Goal: Task Accomplishment & Management: Complete application form

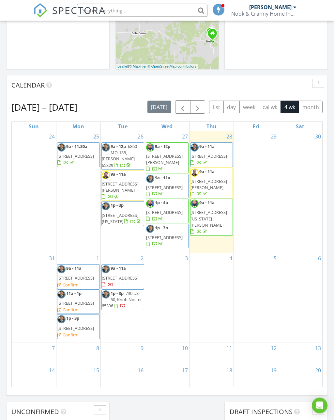
scroll to position [225, 0]
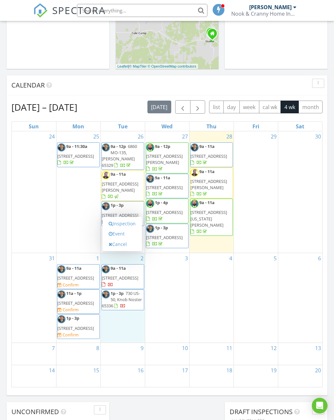
click at [131, 224] on link "Inspection" at bounding box center [122, 223] width 34 height 10
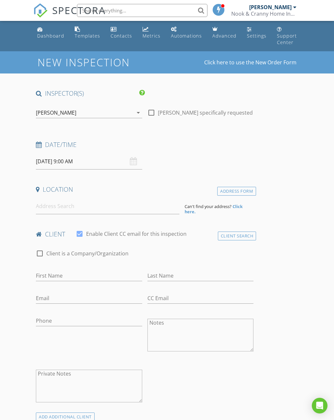
click at [131, 111] on div "[PERSON_NAME]" at bounding box center [84, 112] width 97 height 10
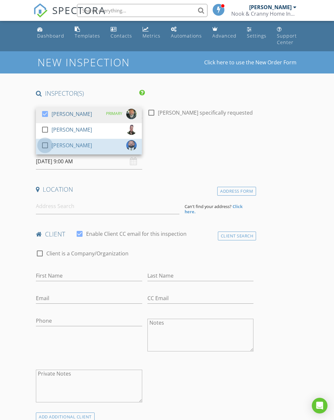
click at [45, 146] on div at bounding box center [45, 145] width 11 height 11
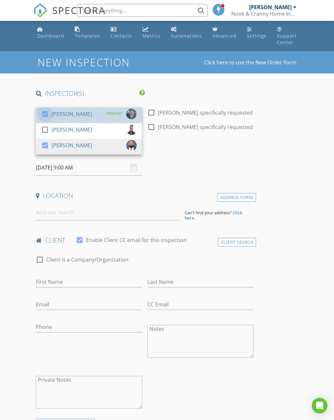
click at [43, 112] on div at bounding box center [45, 113] width 11 height 11
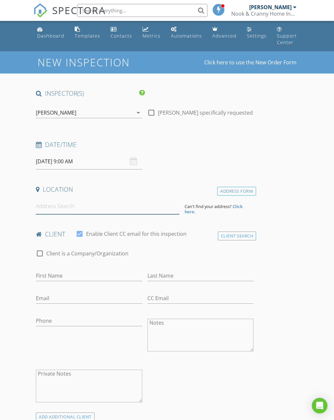
click at [74, 200] on input at bounding box center [107, 206] width 143 height 16
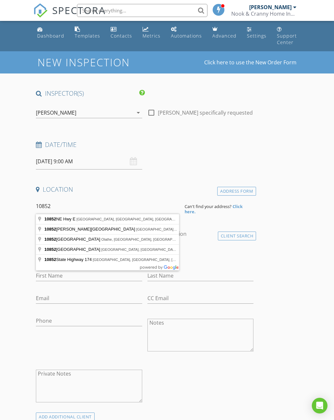
type input "10852 NE Hwy E, Windsor, MO, USA"
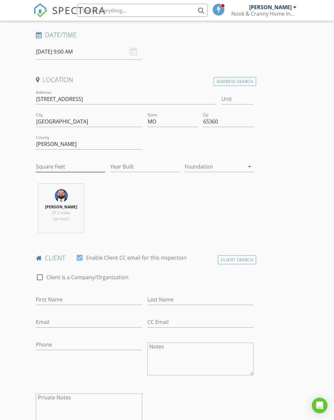
click at [85, 163] on input "Square Feet" at bounding box center [70, 167] width 69 height 11
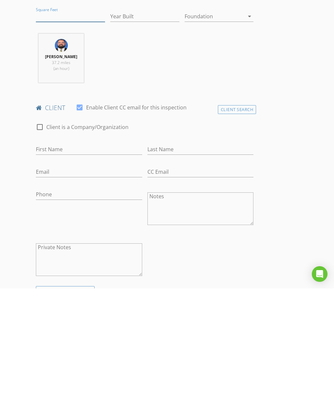
scroll to position [162, 0]
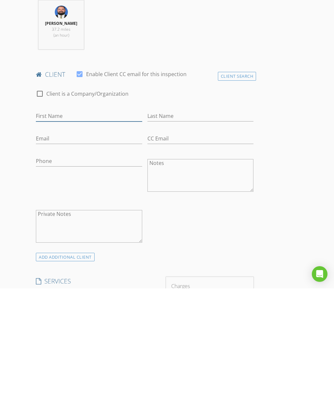
click at [105, 242] on input "First Name" at bounding box center [89, 247] width 106 height 11
type input "Deone"
click at [194, 242] on input "Last Name" at bounding box center [201, 247] width 106 height 11
type input "Hansen"
click at [90, 265] on input "Email" at bounding box center [89, 270] width 106 height 11
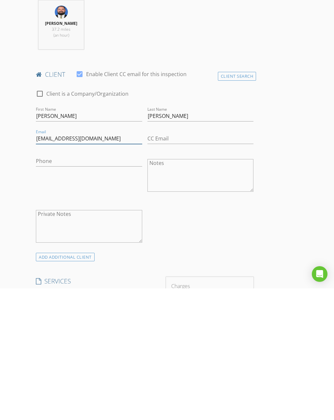
type input "Deonehansen@yahoo.com"
click at [113, 287] on input "Phone" at bounding box center [89, 292] width 106 height 11
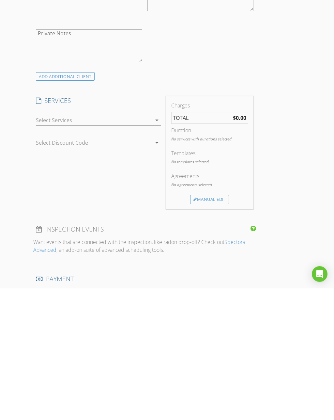
type input "660-281-5097"
click at [155, 248] on icon "arrow_drop_down" at bounding box center [157, 252] width 8 height 8
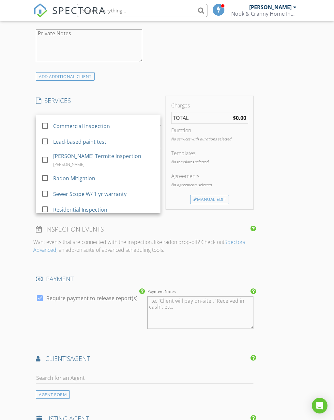
scroll to position [74, 0]
click at [207, 200] on div "Manual Edit" at bounding box center [209, 199] width 39 height 9
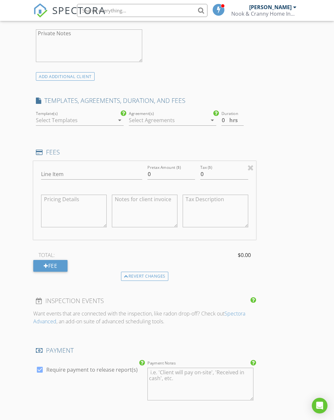
click at [88, 117] on div at bounding box center [75, 120] width 78 height 10
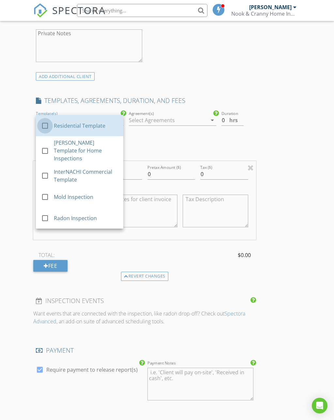
click at [42, 127] on div at bounding box center [45, 125] width 11 height 11
click at [296, 295] on div "INSPECTOR(S) check_box_outline_blank Jonathon Owens check_box_outline_blank Dam…" at bounding box center [166, 222] width 267 height 1215
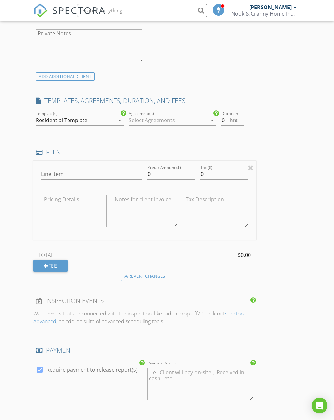
click at [254, 167] on div at bounding box center [251, 168] width 6 height 8
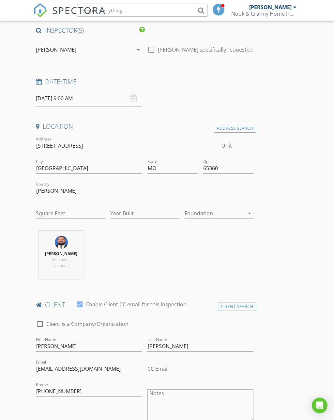
scroll to position [62, 0]
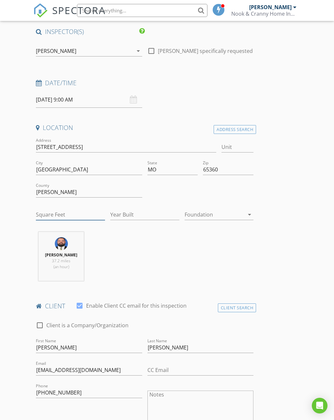
click at [77, 214] on input "Square Feet" at bounding box center [70, 214] width 69 height 11
type input "1200"
click at [242, 252] on div "Trevor Lane 37.2 miles (an hour)" at bounding box center [144, 259] width 223 height 54
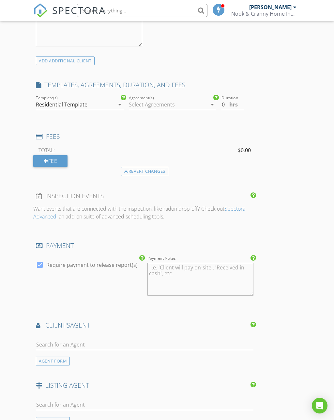
scroll to position [489, 0]
click at [120, 101] on icon "arrow_drop_down" at bounding box center [120, 105] width 8 height 8
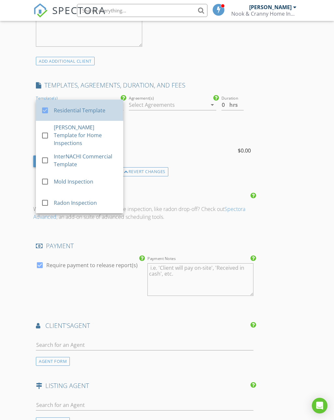
click at [92, 108] on div "Residential Template" at bounding box center [86, 110] width 64 height 8
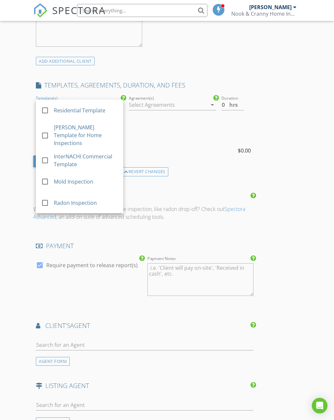
click at [209, 102] on icon "arrow_drop_down" at bounding box center [213, 105] width 8 height 8
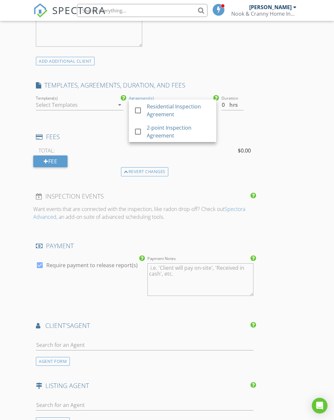
click at [138, 107] on div at bounding box center [138, 110] width 11 height 11
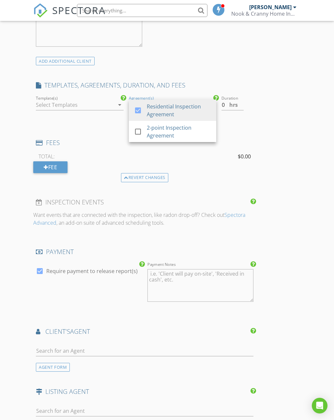
click at [54, 168] on div "Fee" at bounding box center [50, 167] width 34 height 12
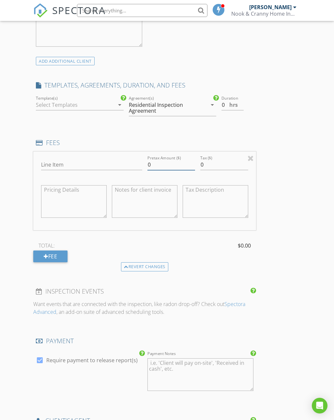
click at [164, 162] on input "0" at bounding box center [172, 164] width 48 height 11
click at [151, 263] on div "Revert changes" at bounding box center [144, 266] width 47 height 9
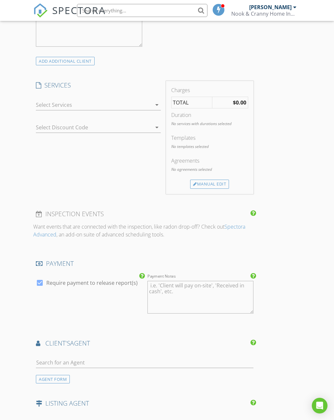
click at [148, 103] on div at bounding box center [94, 105] width 116 height 10
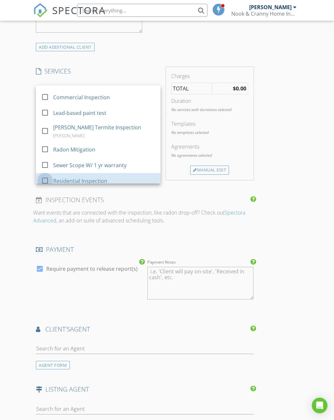
scroll to position [503, 0]
click at [48, 175] on div at bounding box center [45, 180] width 11 height 11
checkbox input "false"
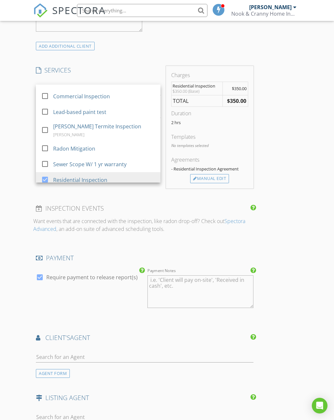
scroll to position [505, 0]
click at [217, 180] on div "Manual Edit" at bounding box center [209, 178] width 39 height 9
type input "Residential Inspection"
type input "350.0"
type textarea "$350.00 (Base)"
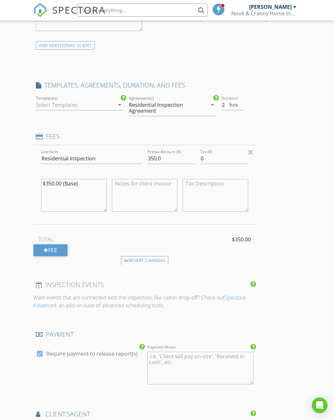
scroll to position [505, 0]
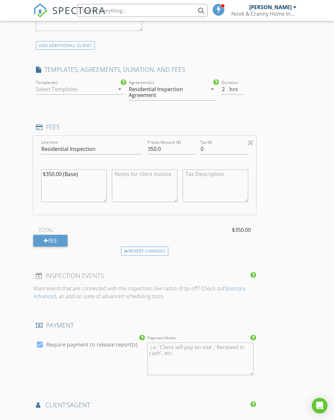
click at [103, 91] on div at bounding box center [75, 89] width 78 height 10
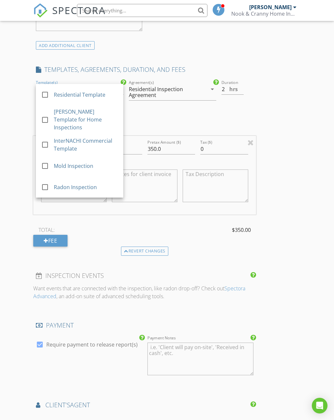
click at [38, 94] on link "check_box_outline_blank Residential Template" at bounding box center [80, 94] width 88 height 21
click at [303, 247] on div "New Inspection Click here to use the New Order Form INSPECTOR(S) check_box_outl…" at bounding box center [167, 183] width 334 height 1275
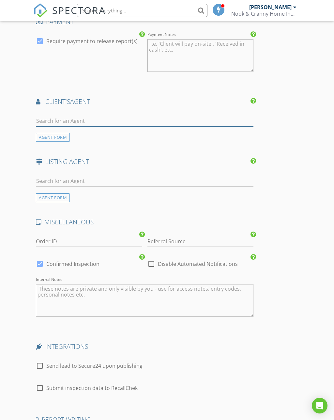
click at [101, 117] on input "text" at bounding box center [145, 121] width 218 height 11
type input "C"
type input "K"
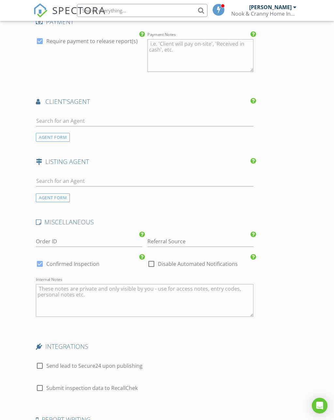
click at [57, 137] on div "AGENT FORM" at bounding box center [53, 137] width 34 height 9
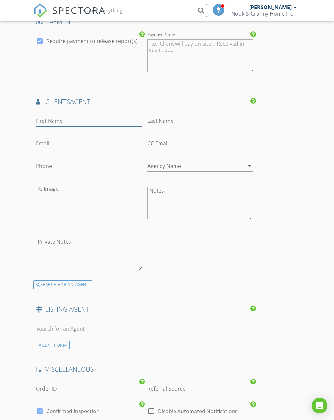
click at [62, 120] on input "First Name" at bounding box center [89, 121] width 106 height 11
type input "Katina"
click at [183, 116] on input "Last Name" at bounding box center [201, 121] width 106 height 11
type input "Long"
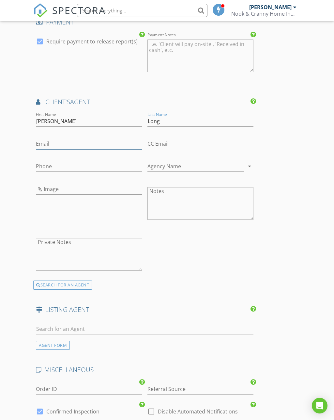
click at [51, 140] on input "Email" at bounding box center [89, 143] width 106 height 11
type input "yourbffinrealestate@yahoo.com"
click at [61, 163] on input "Phone" at bounding box center [89, 166] width 106 height 11
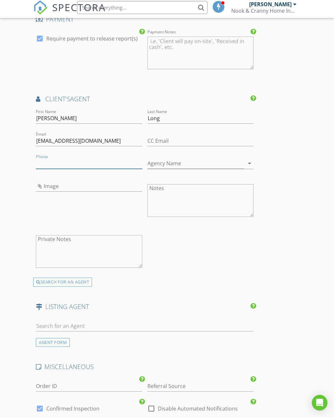
scroll to position [799, 0]
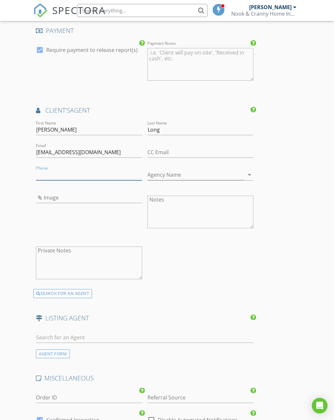
click at [76, 173] on input "Phone" at bounding box center [89, 174] width 106 height 11
type input "913-735-5813"
click at [211, 173] on input "Agency Name" at bounding box center [196, 174] width 97 height 11
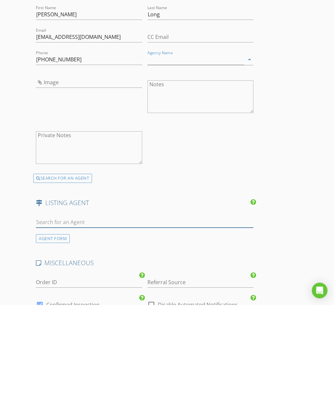
click at [88, 332] on input "text" at bounding box center [145, 337] width 218 height 11
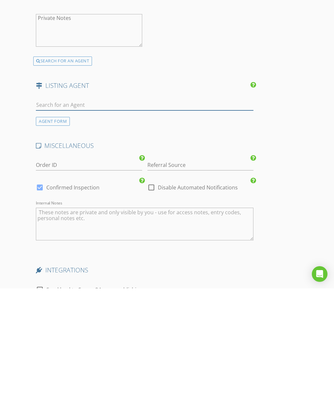
scroll to position [901, 0]
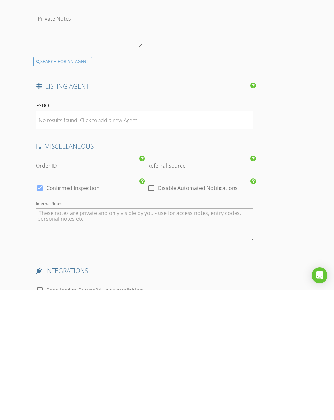
type input "FSBO"
click at [197, 291] on input "Referral Source" at bounding box center [201, 296] width 106 height 11
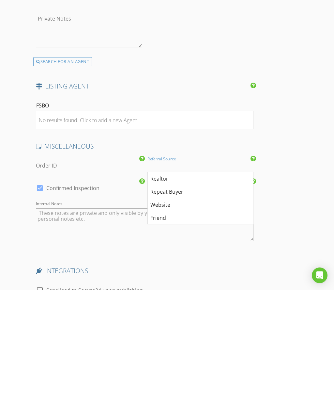
click at [187, 302] on div "Realtor" at bounding box center [200, 308] width 105 height 13
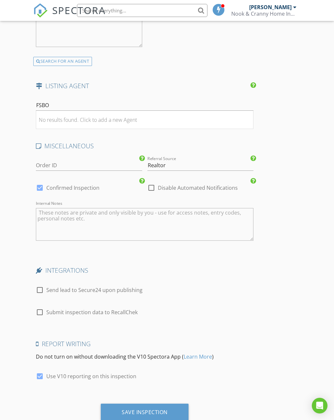
click at [193, 150] on div "MISCELLANEOUS" at bounding box center [144, 148] width 223 height 13
click at [192, 167] on input "Realtor" at bounding box center [201, 165] width 106 height 11
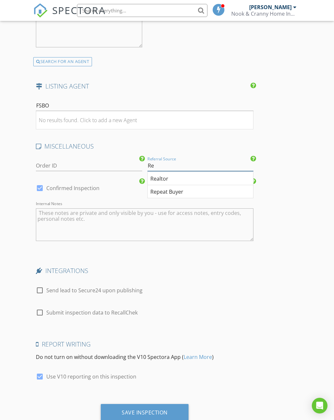
type input "R"
click at [194, 189] on div "Repeat Buyer" at bounding box center [200, 191] width 105 height 13
type input "Repeat Buyer"
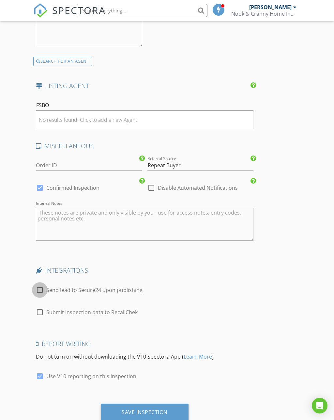
click at [40, 284] on div at bounding box center [39, 289] width 11 height 11
checkbox input "true"
click at [165, 412] on div "Save Inspection" at bounding box center [145, 413] width 88 height 18
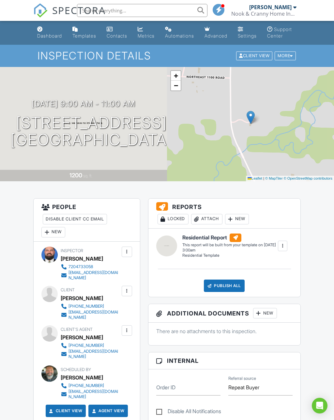
click at [59, 36] on div "Dashboard" at bounding box center [49, 36] width 25 height 6
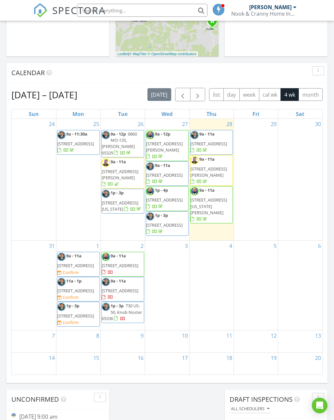
scroll to position [253, 0]
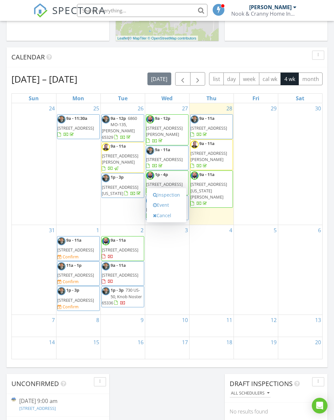
click at [180, 194] on link "Inspection" at bounding box center [167, 195] width 34 height 10
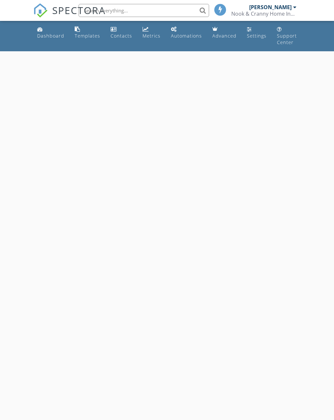
select select "8"
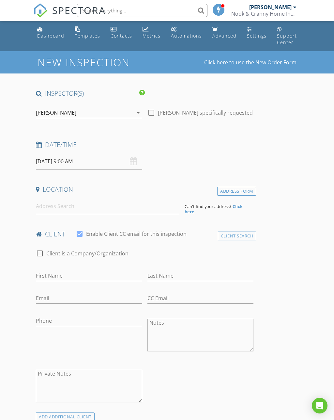
click at [100, 158] on input "[DATE] 9:00 AM" at bounding box center [89, 161] width 106 height 16
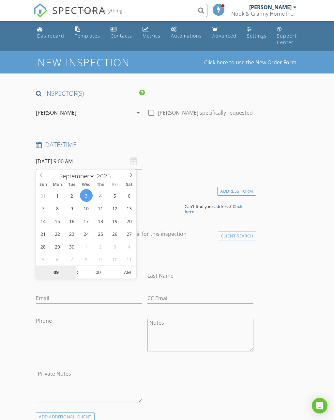
click at [61, 273] on input "09" at bounding box center [56, 272] width 40 height 13
type input "01"
type input "[DATE] 1:00 PM"
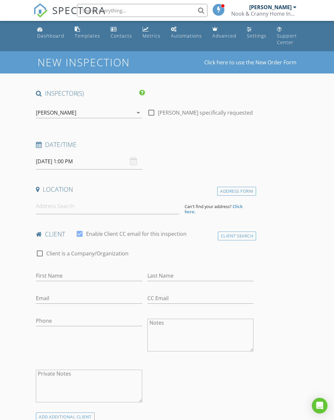
click at [105, 274] on input "First Name" at bounding box center [89, 275] width 106 height 11
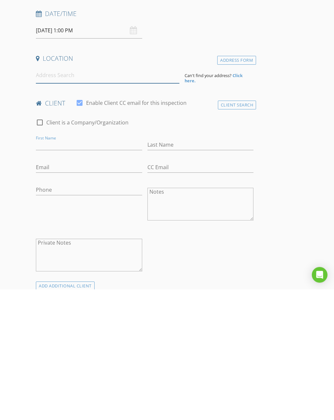
click at [98, 198] on input at bounding box center [107, 206] width 143 height 16
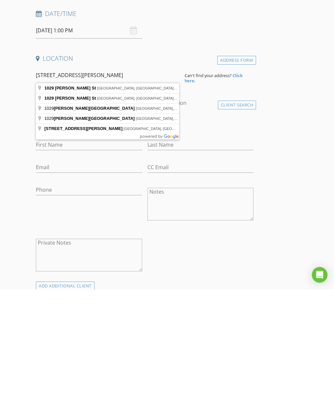
type input "[STREET_ADDRESS][PERSON_NAME]"
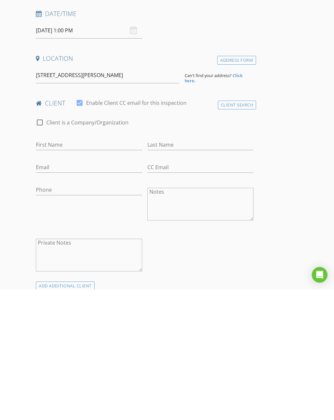
scroll to position [131, 0]
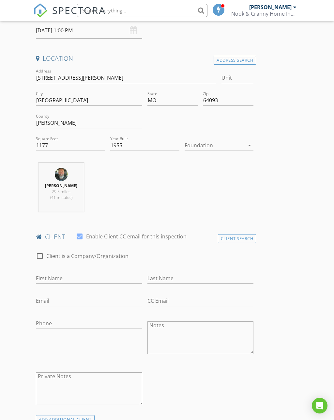
click at [242, 141] on div at bounding box center [215, 145] width 60 height 10
click at [215, 199] on div "Crawlspace" at bounding box center [219, 194] width 59 height 16
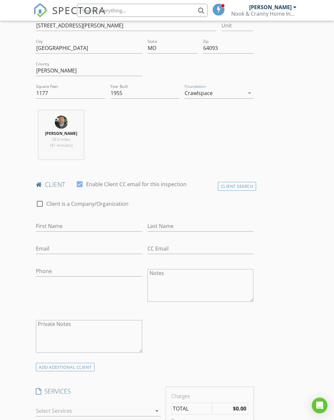
scroll to position [183, 0]
click at [96, 221] on input "First Name" at bounding box center [89, 226] width 106 height 11
click at [238, 185] on div "Client Search" at bounding box center [237, 186] width 39 height 9
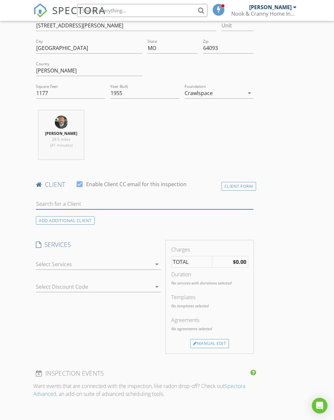
click at [106, 207] on input "text" at bounding box center [145, 204] width 218 height 11
type input "[PERSON_NAME]"
click at [115, 217] on li "[PERSON_NAME] [EMAIL_ADDRESS][DOMAIN_NAME]" at bounding box center [144, 218] width 217 height 18
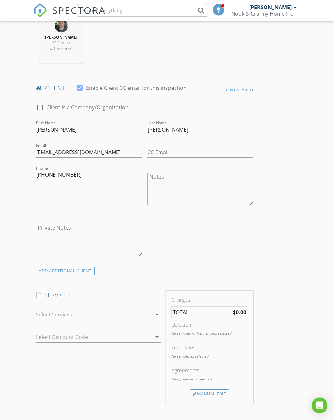
scroll to position [280, 0]
click at [131, 310] on div at bounding box center [94, 314] width 116 height 10
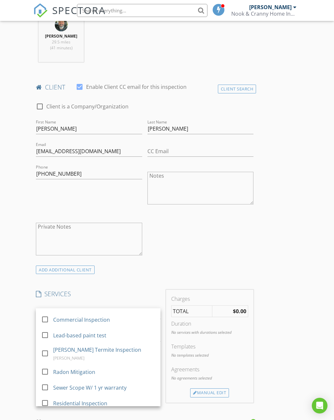
scroll to position [74, 0]
click at [45, 398] on div at bounding box center [45, 402] width 11 height 11
checkbox input "false"
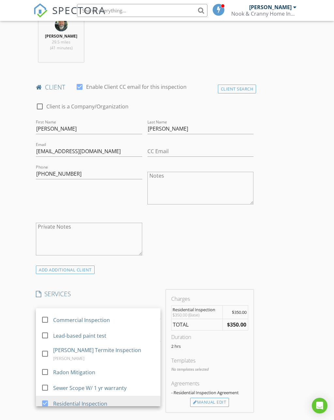
click at [218, 401] on div "Manual Edit" at bounding box center [209, 402] width 39 height 9
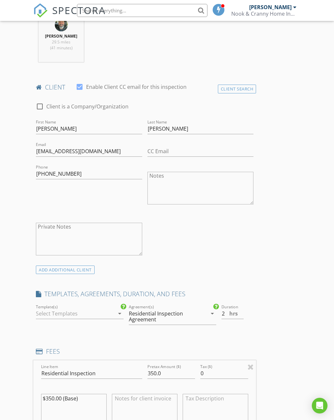
click at [115, 311] on div "arrow_drop_down" at bounding box center [119, 314] width 9 height 8
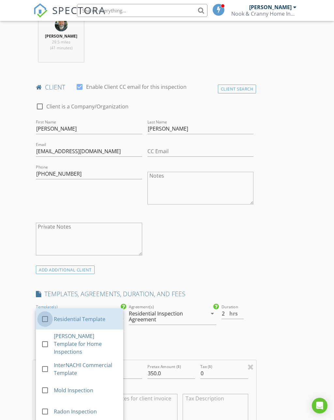
click at [40, 317] on div at bounding box center [45, 318] width 11 height 11
click at [303, 312] on div "New Inspection Click here to use the New Order Form INSPECTOR(S) check_box [PER…" at bounding box center [167, 408] width 334 height 1275
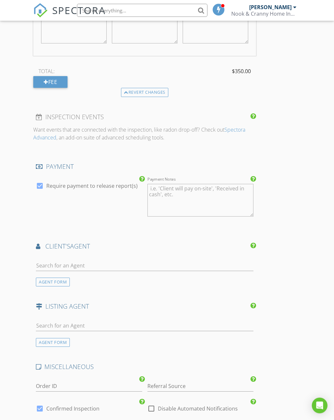
scroll to position [664, 0]
click at [154, 260] on input "text" at bounding box center [145, 265] width 218 height 11
type input "[PERSON_NAME]"
click at [117, 272] on li "[PERSON_NAME] Midwest Realty" at bounding box center [144, 280] width 217 height 18
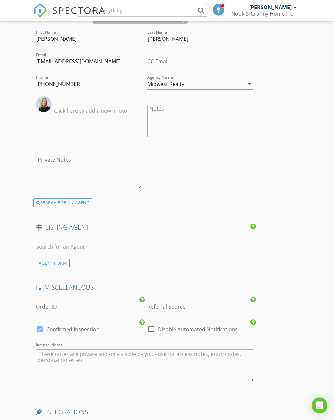
scroll to position [908, 0]
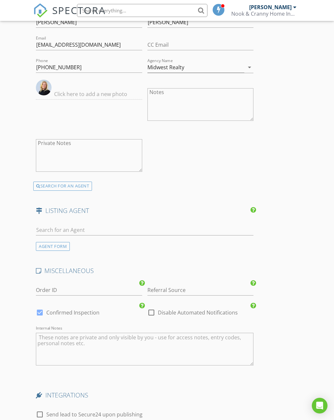
click at [108, 221] on div at bounding box center [145, 231] width 218 height 21
click at [92, 228] on input "text" at bounding box center [145, 230] width 218 height 11
type input "T"
click at [70, 243] on div "AGENT FORM" at bounding box center [53, 246] width 34 height 9
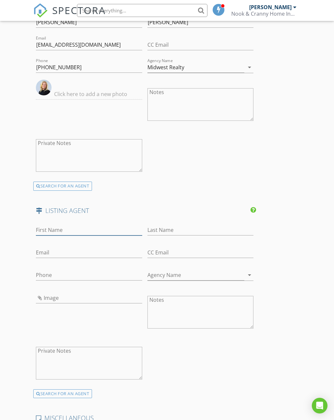
click at [83, 229] on input "First Name" at bounding box center [89, 230] width 106 height 11
type input "[PERSON_NAME]"
click at [174, 227] on input "Last Name" at bounding box center [201, 230] width 106 height 11
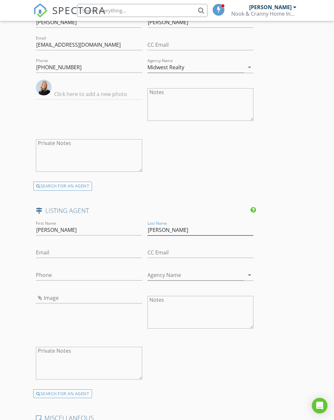
type input "[PERSON_NAME]"
click at [75, 247] on input "Email" at bounding box center [89, 252] width 106 height 11
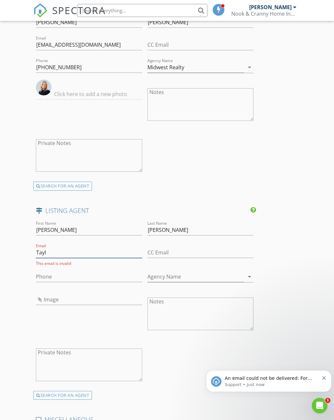
scroll to position [0, 0]
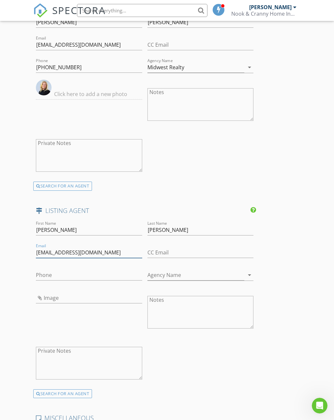
type input "[EMAIL_ADDRESS][DOMAIN_NAME]"
click at [53, 271] on input "Phone" at bounding box center [89, 275] width 106 height 11
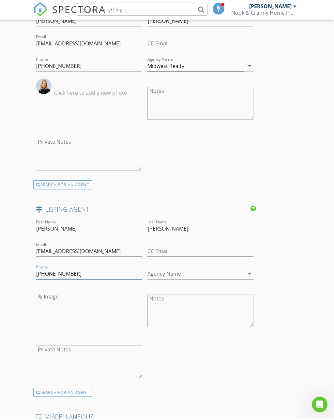
type input "[PHONE_NUMBER]"
click at [249, 273] on icon "arrow_drop_down" at bounding box center [250, 275] width 8 height 8
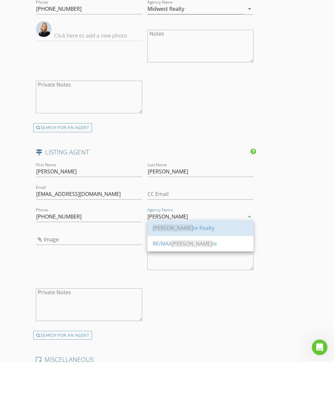
click at [158, 283] on span "[PERSON_NAME]" at bounding box center [173, 286] width 40 height 7
type input "Elite Realty"
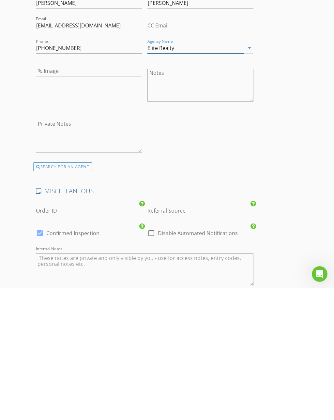
scroll to position [1005, 0]
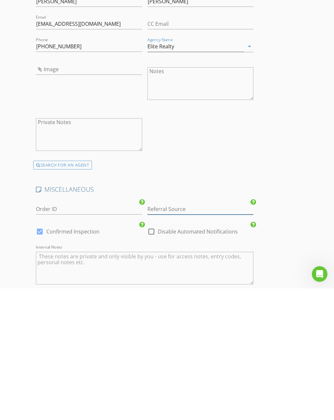
click at [163, 335] on input "Referral Source" at bounding box center [201, 340] width 106 height 11
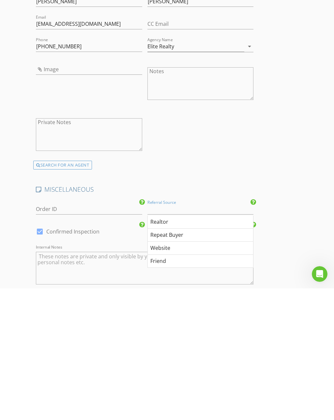
click at [155, 347] on div "Realtor" at bounding box center [200, 353] width 105 height 13
type input "Realtor"
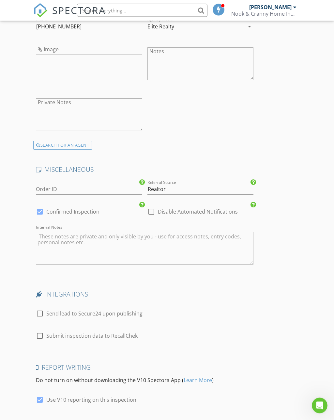
scroll to position [1157, 0]
click at [36, 312] on div at bounding box center [39, 313] width 11 height 11
checkbox input "true"
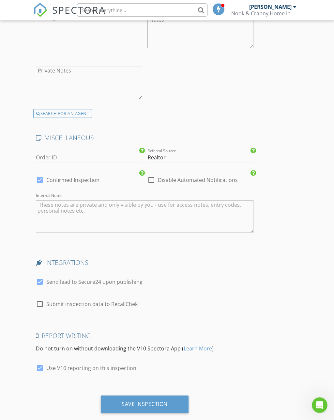
scroll to position [1188, 0]
click at [175, 399] on div "Save Inspection" at bounding box center [145, 405] width 88 height 18
